Goal: Information Seeking & Learning: Learn about a topic

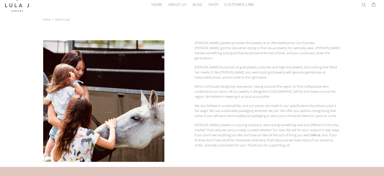
scroll to position [3, 0]
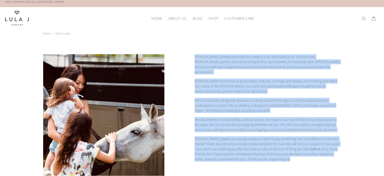
drag, startPoint x: 283, startPoint y: 104, endPoint x: 194, endPoint y: 53, distance: 102.5
click at [194, 53] on div "Lula J Jewelry provides fine jewelry at an affordable price. Our founder, Jamie…" at bounding box center [268, 112] width 152 height 125
copy div "Lula J Jewelry provides fine jewelry at an affordable price. Our founder, Jamie…"
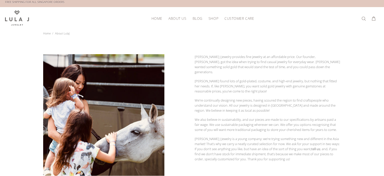
drag, startPoint x: 132, startPoint y: 79, endPoint x: 23, endPoint y: 48, distance: 112.9
click at [23, 48] on body "Close HOME ABOUT US BLOG SHOP CUSTOMER CARE Back SHOP New Arrivals Bestsellers …" at bounding box center [192, 143] width 384 height 292
click at [198, 17] on span "BLOG" at bounding box center [197, 18] width 10 height 4
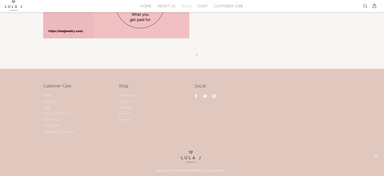
scroll to position [825, 0]
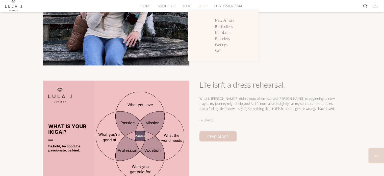
click at [202, 5] on span "SHOP" at bounding box center [203, 6] width 10 height 4
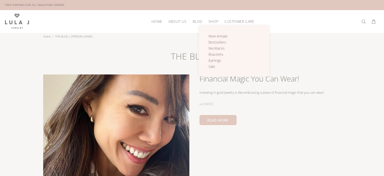
click at [213, 21] on span "SHOP" at bounding box center [214, 21] width 10 height 4
click at [248, 20] on span "CUSTOMER CARE" at bounding box center [240, 21] width 30 height 4
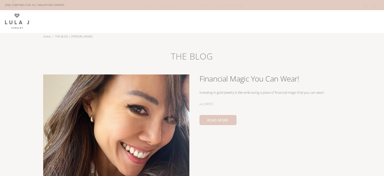
scroll to position [51, 0]
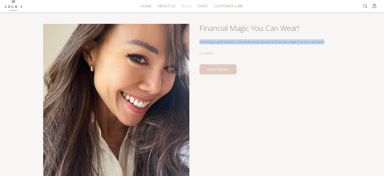
drag, startPoint x: 329, startPoint y: 40, endPoint x: 198, endPoint y: 41, distance: 131.1
click at [198, 41] on div "Financial Magic You Can Wear! Investing in gold jewelry is like embracing a pie…" at bounding box center [192, 100] width 298 height 153
copy div "Investing in gold jewelry is like embracing a piece of financial magic that you…"
click at [226, 66] on link "READ MORE" at bounding box center [218, 69] width 37 height 10
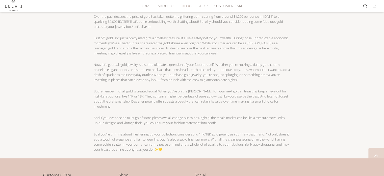
scroll to position [253, 0]
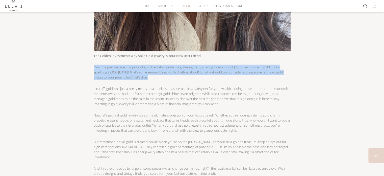
drag, startPoint x: 153, startPoint y: 75, endPoint x: 91, endPoint y: 66, distance: 62.8
click at [91, 66] on div "Financial Magic You Can Wear! on [DATE] The Golden Investment: Why Solid Gold J…" at bounding box center [192, 4] width 303 height 408
copy p "Over the past decade, the price of gold has taken quite the glittering path, so…"
